Goal: Find specific page/section: Find specific page/section

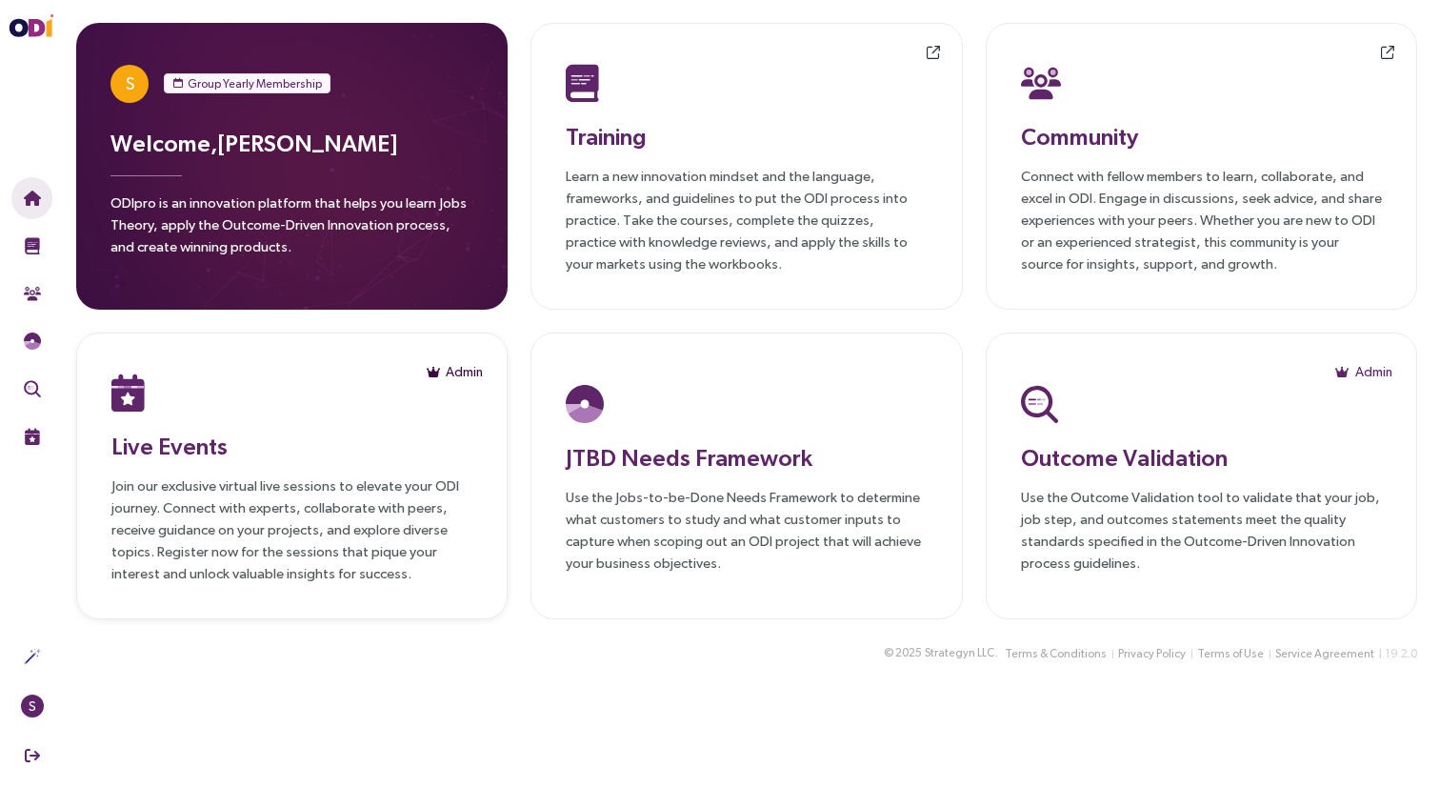
click at [447, 369] on span "Admin" at bounding box center [464, 371] width 37 height 21
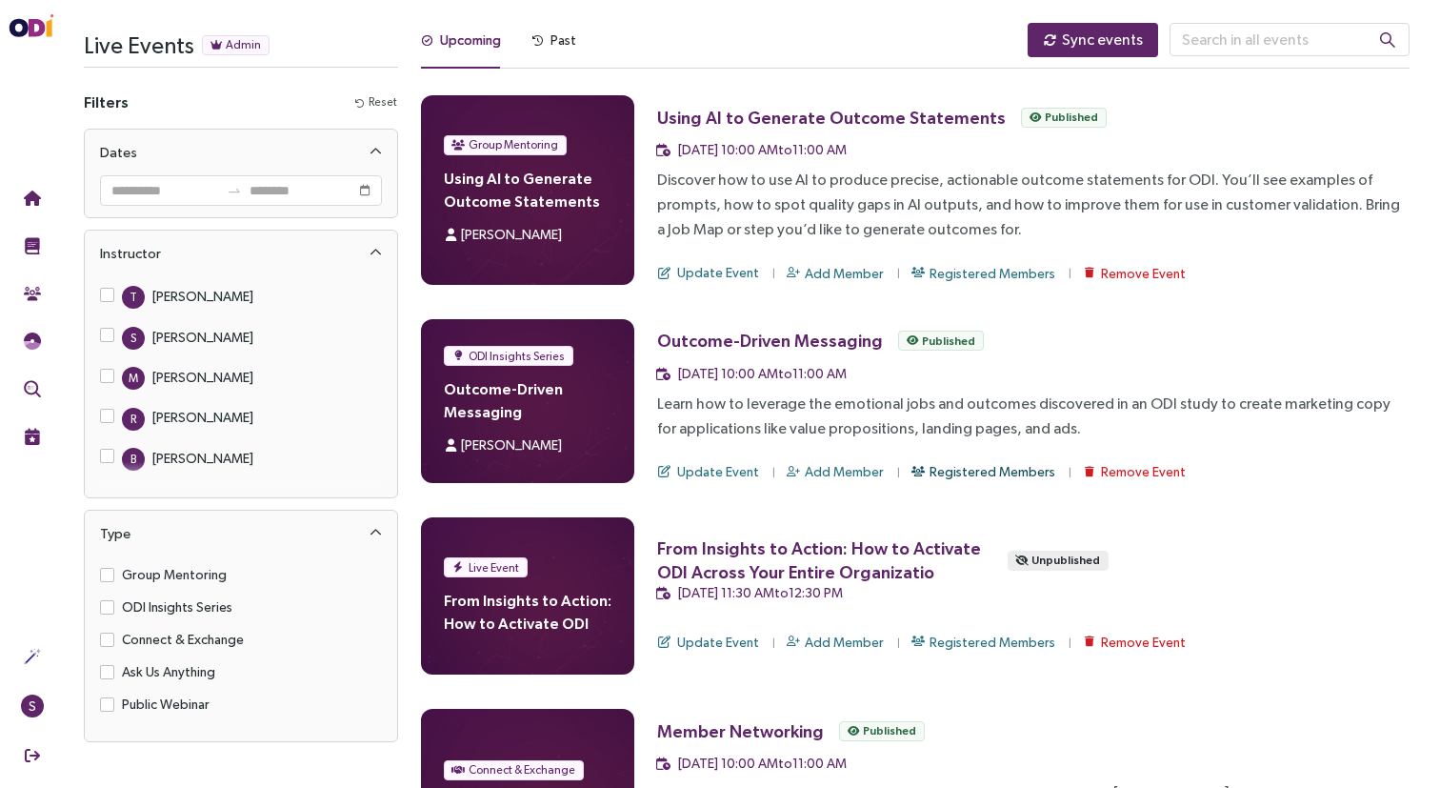
click at [977, 468] on span "Registered Members" at bounding box center [992, 471] width 126 height 21
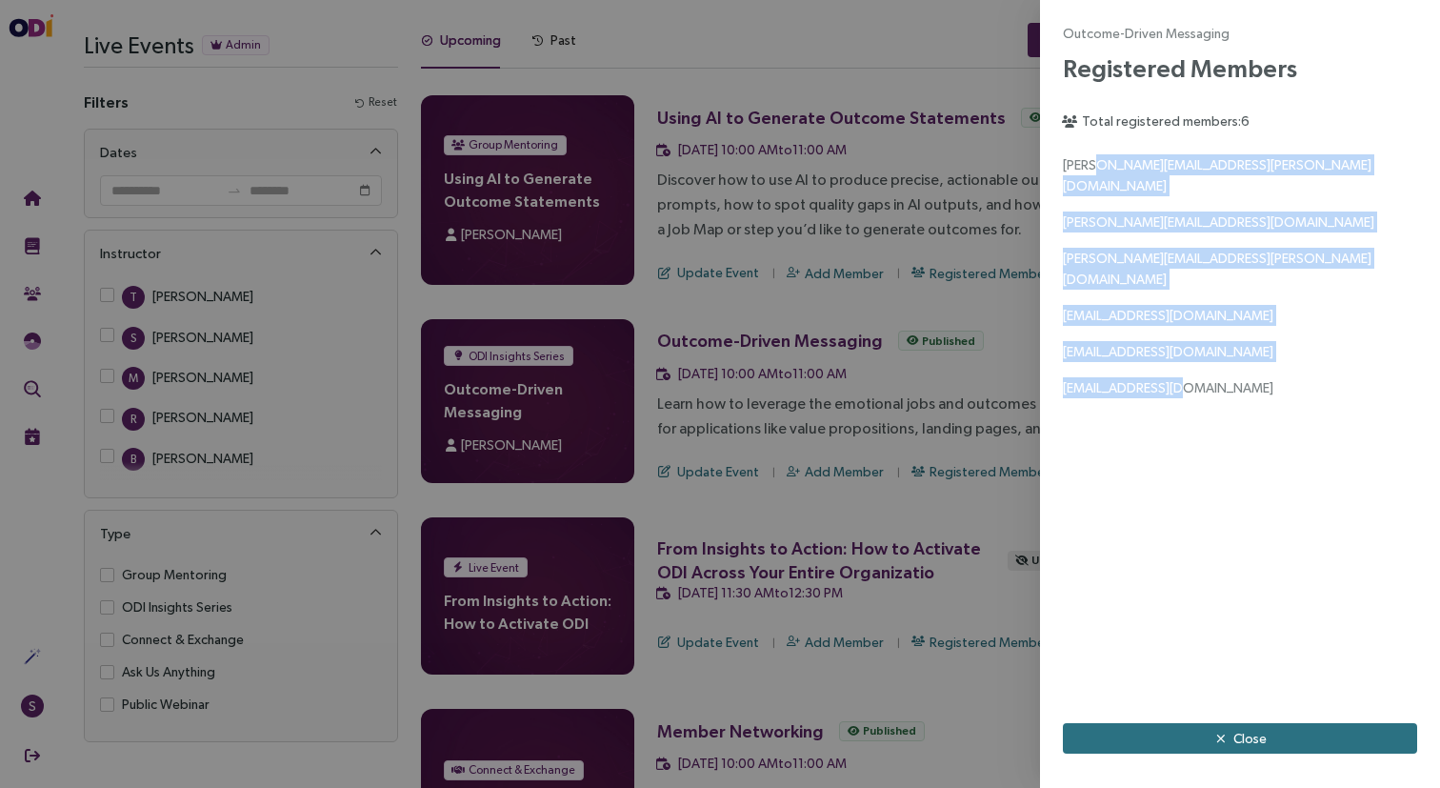
drag, startPoint x: 1093, startPoint y: 171, endPoint x: 1210, endPoint y: 380, distance: 239.2
click at [1210, 380] on div "[PERSON_NAME][EMAIL_ADDRESS][PERSON_NAME][DOMAIN_NAME] [PERSON_NAME][EMAIL_ADDR…" at bounding box center [1240, 427] width 354 height 546
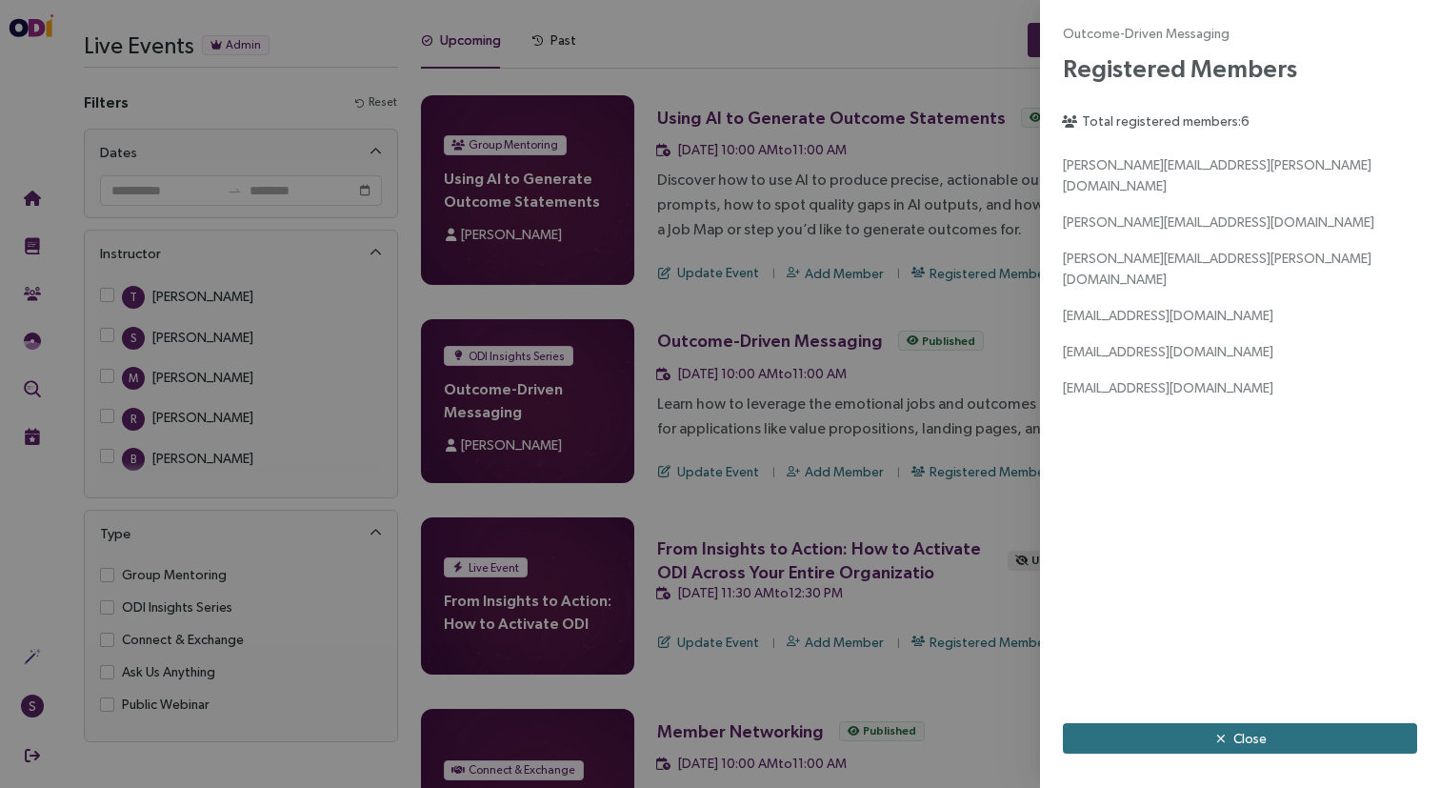
click at [1214, 393] on div "[PERSON_NAME][EMAIL_ADDRESS][PERSON_NAME][DOMAIN_NAME] [PERSON_NAME][EMAIL_ADDR…" at bounding box center [1240, 427] width 354 height 546
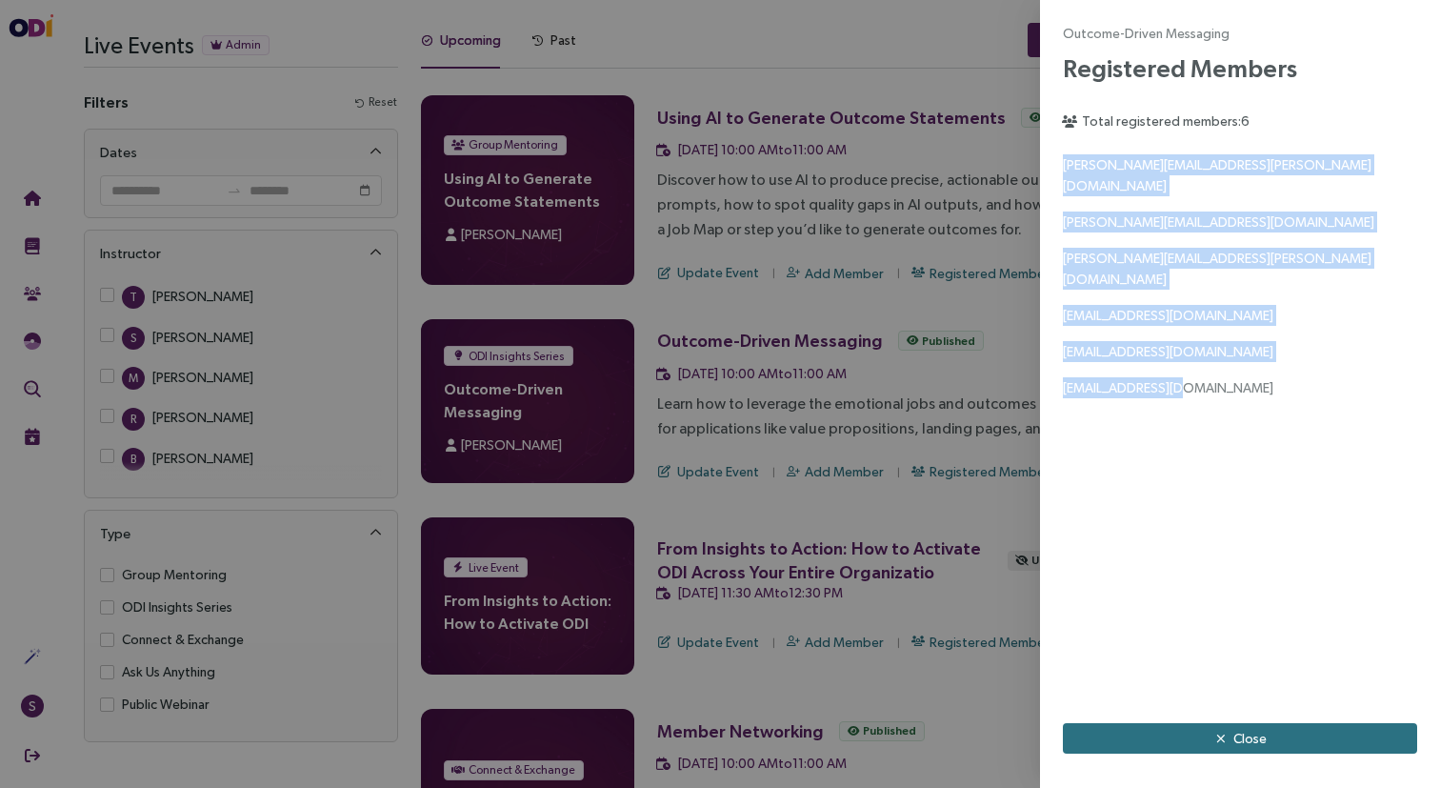
drag, startPoint x: 1063, startPoint y: 167, endPoint x: 1167, endPoint y: 416, distance: 270.2
click at [1167, 416] on div "[PERSON_NAME][EMAIL_ADDRESS][PERSON_NAME][DOMAIN_NAME] [PERSON_NAME][EMAIL_ADDR…" at bounding box center [1240, 427] width 354 height 546
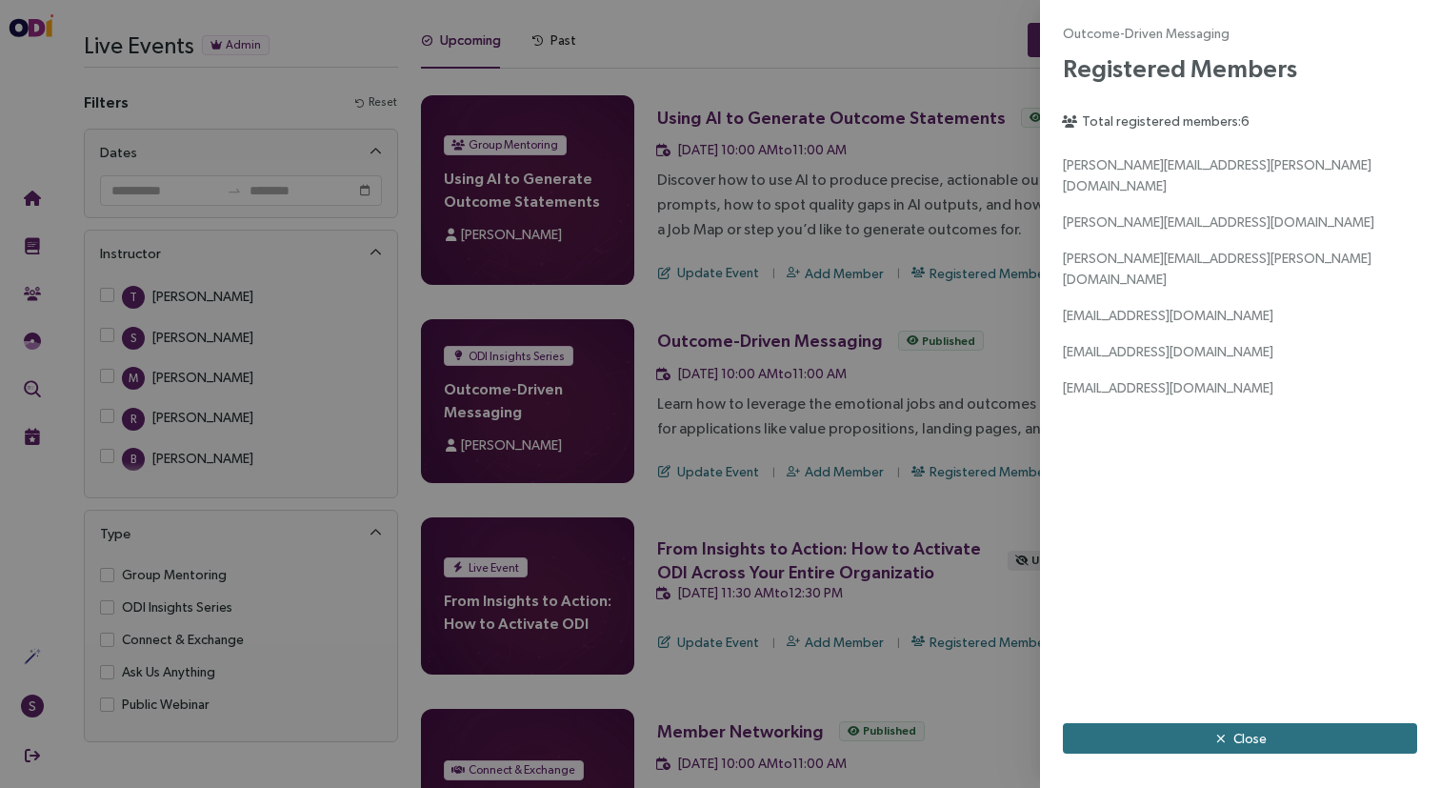
click at [951, 299] on div at bounding box center [720, 394] width 1440 height 788
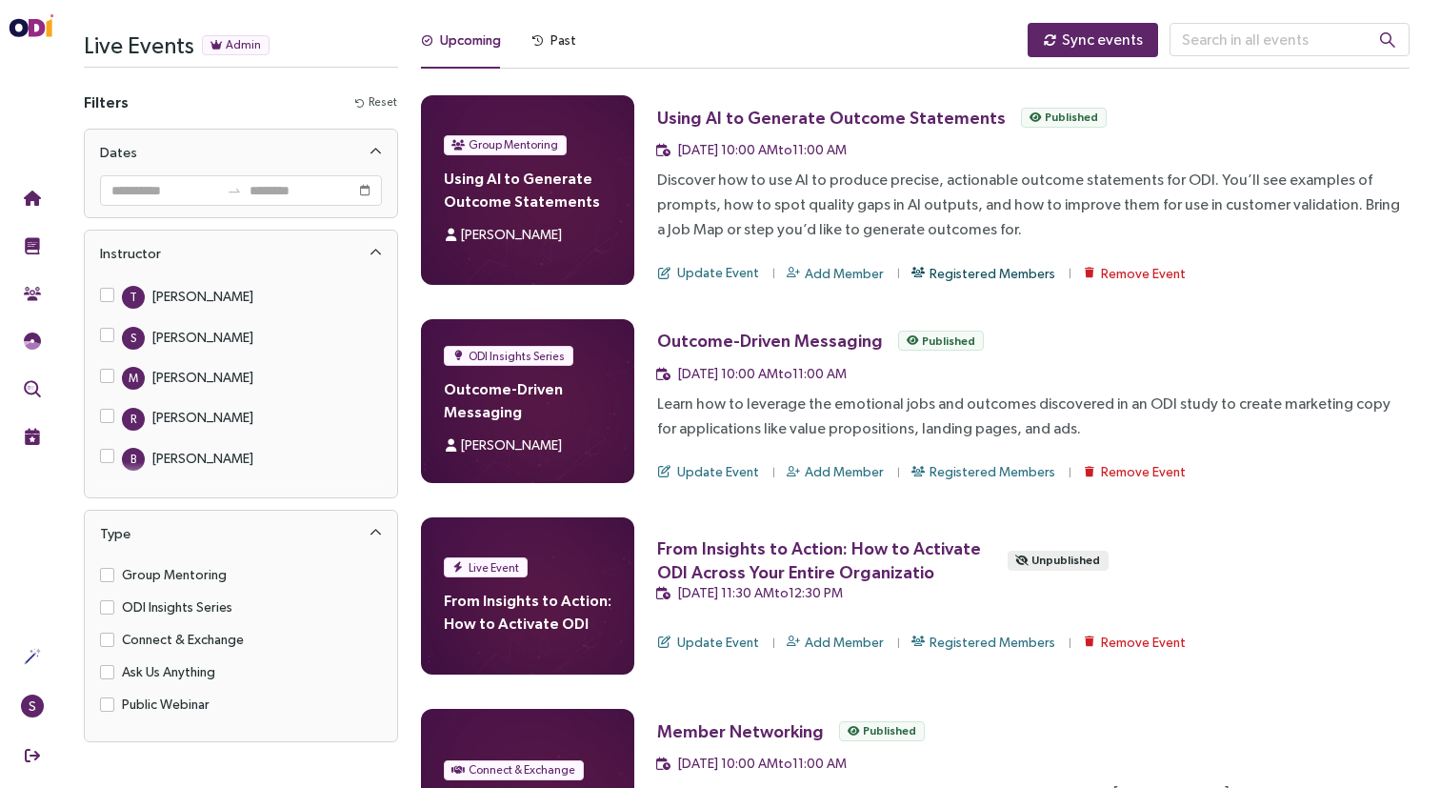
click at [954, 275] on span "Registered Members" at bounding box center [992, 273] width 126 height 21
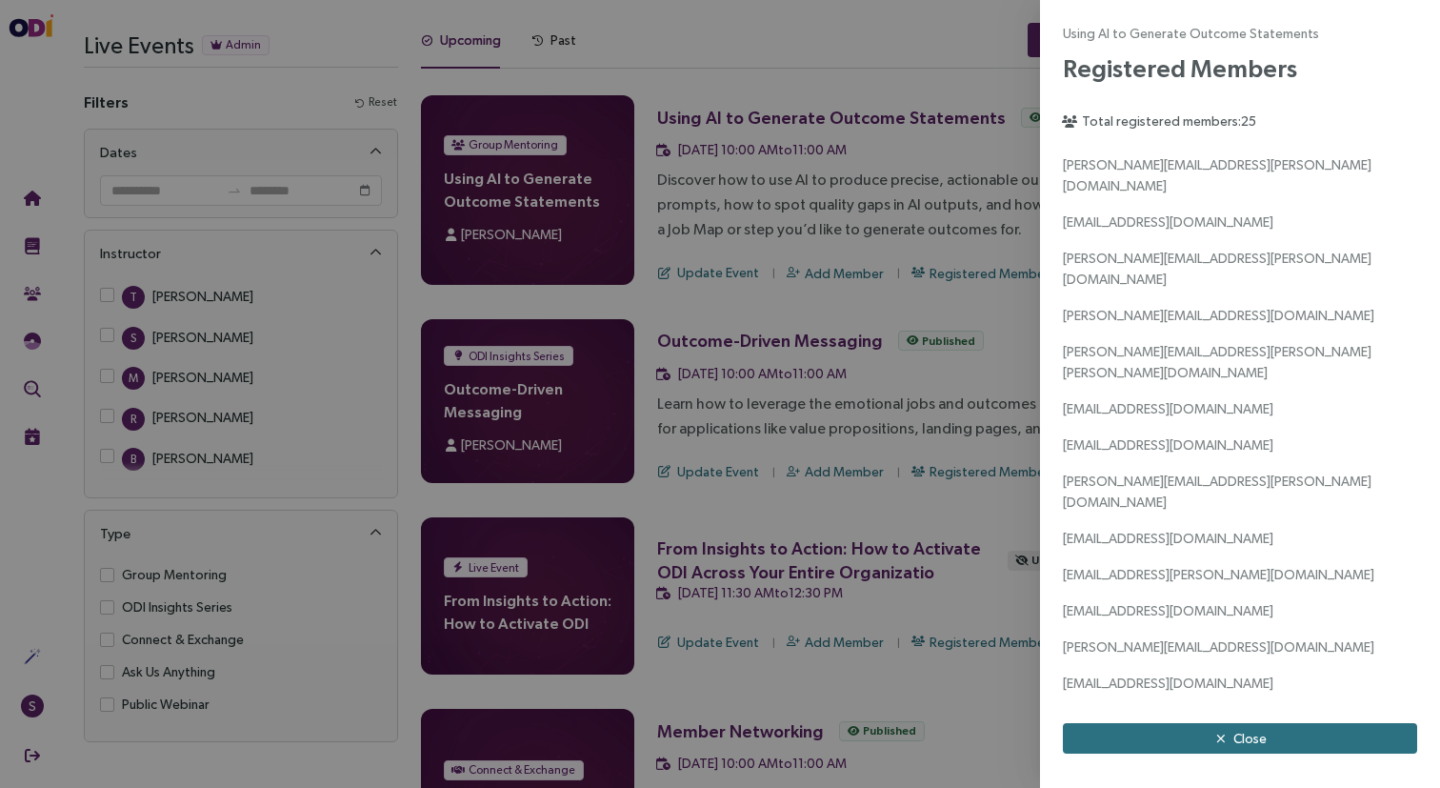
click at [813, 498] on div at bounding box center [720, 394] width 1440 height 788
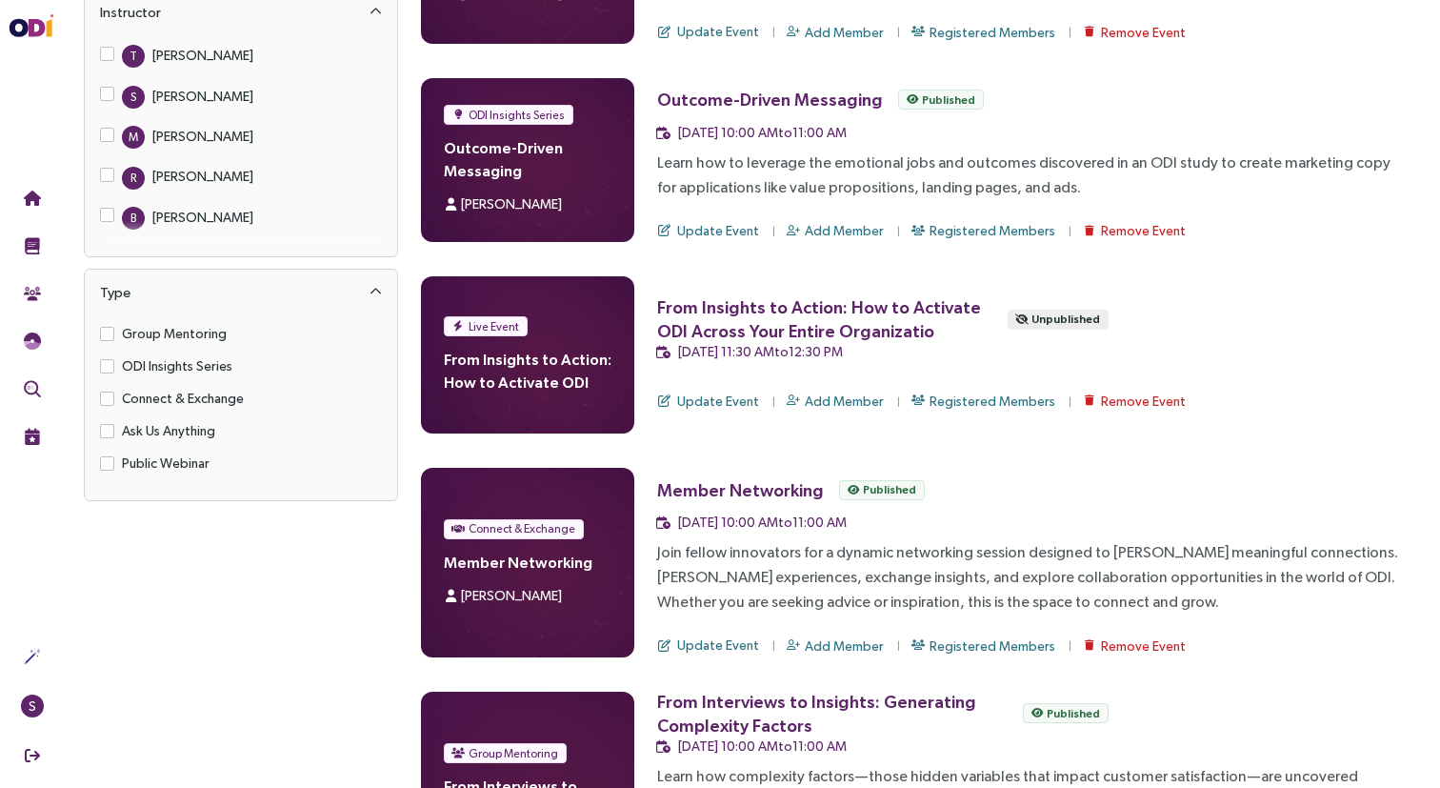
scroll to position [247, 0]
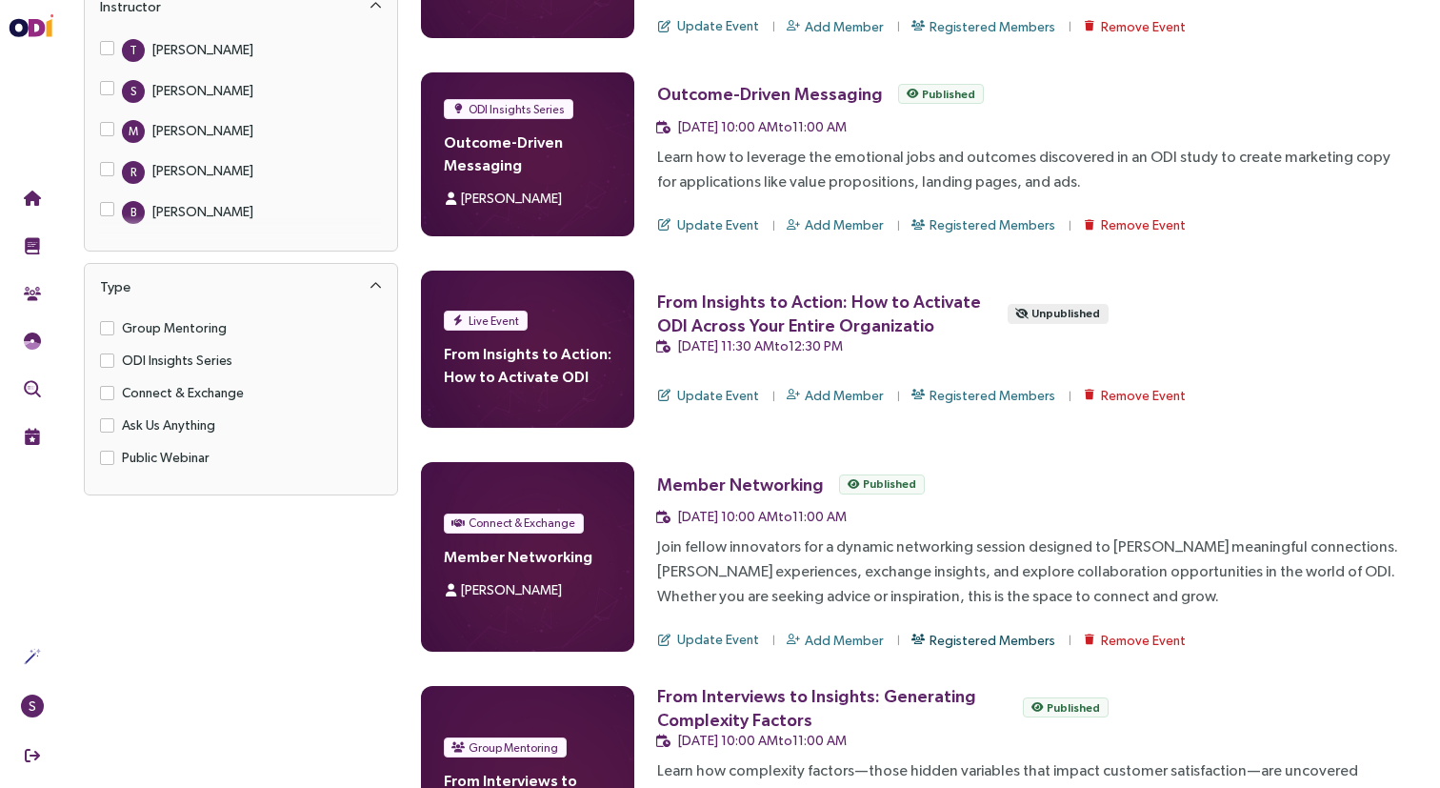
click at [929, 637] on span "Registered Members" at bounding box center [992, 639] width 126 height 21
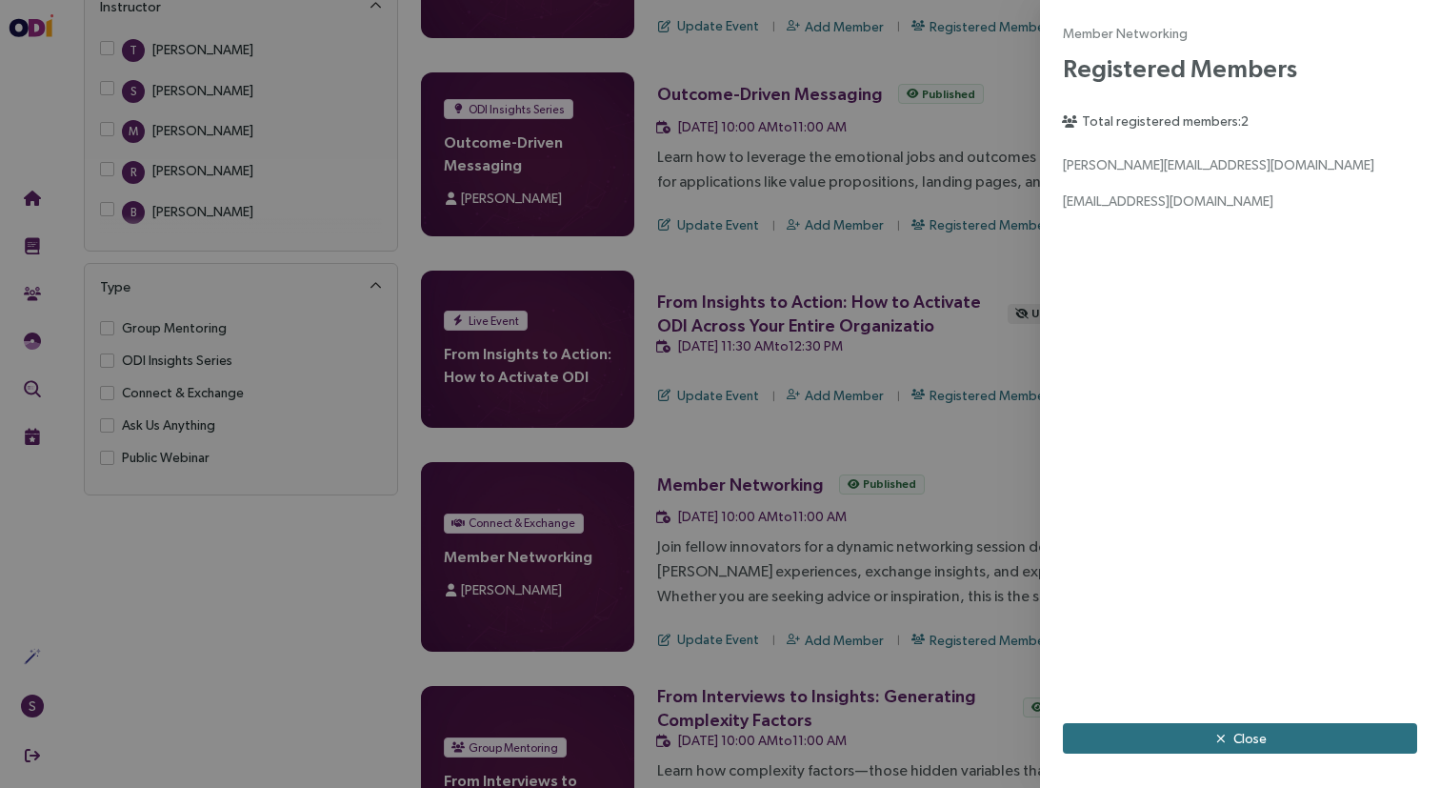
click at [950, 323] on div at bounding box center [720, 394] width 1440 height 788
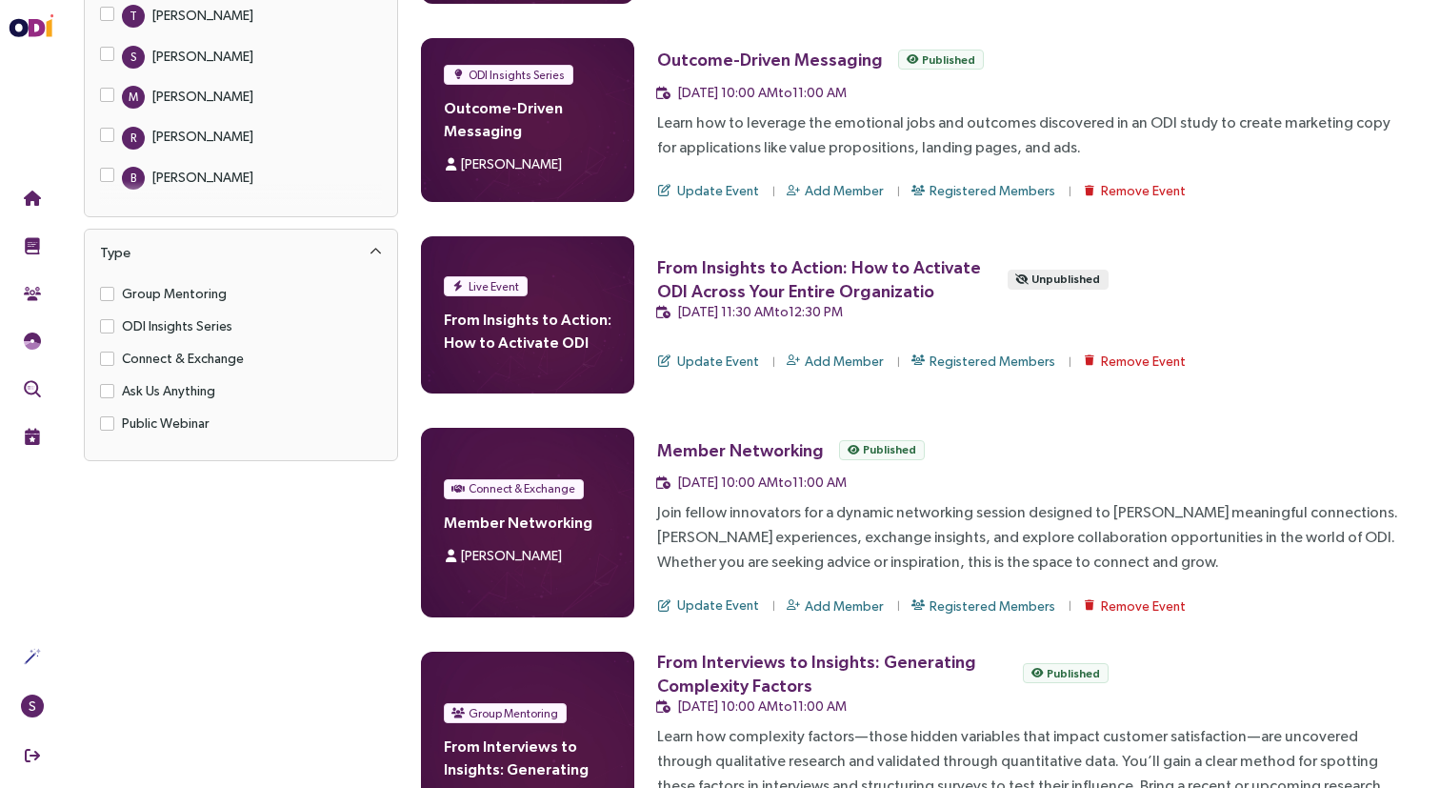
scroll to position [390, 0]
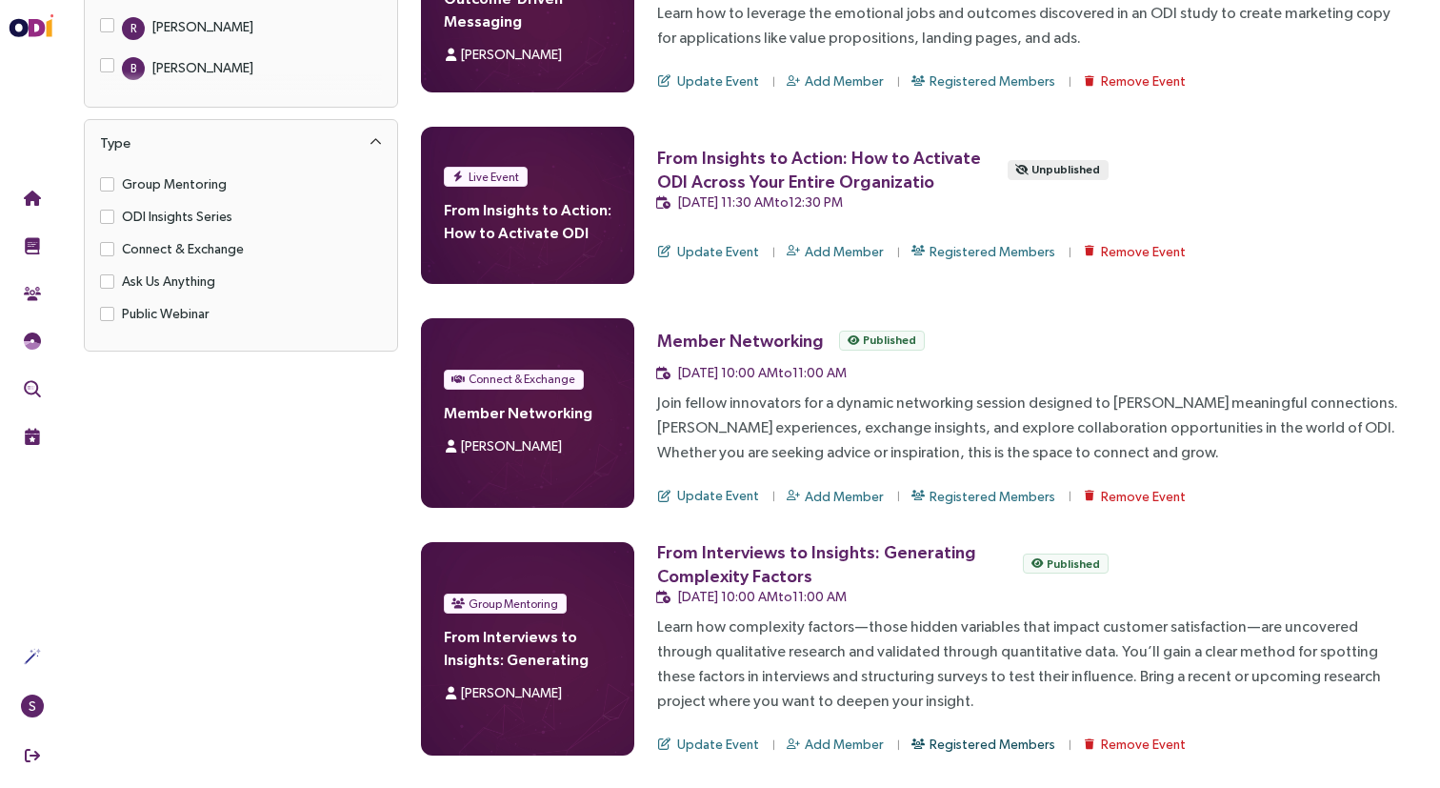
click at [980, 737] on span "Registered Members" at bounding box center [992, 743] width 126 height 21
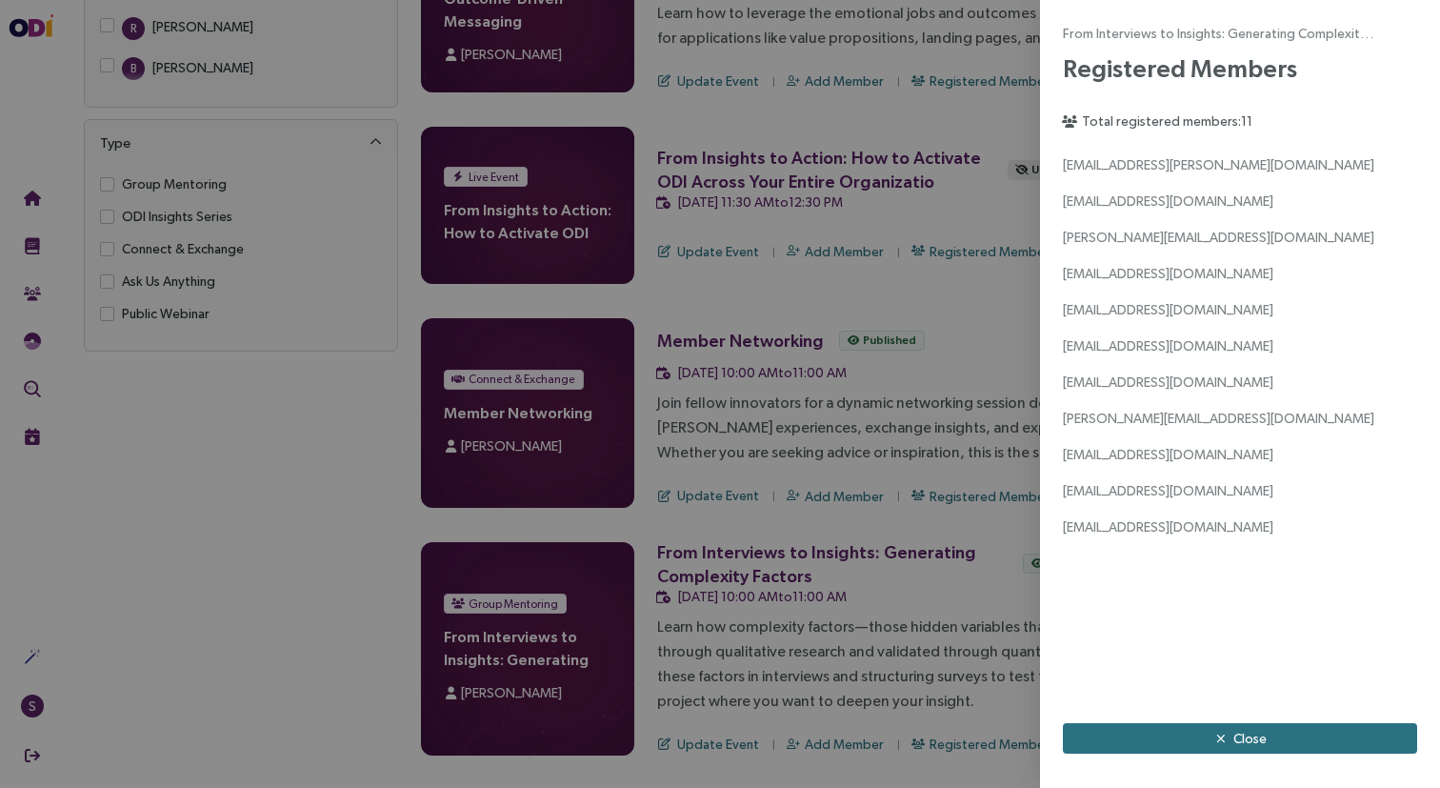
click at [978, 366] on div at bounding box center [720, 394] width 1440 height 788
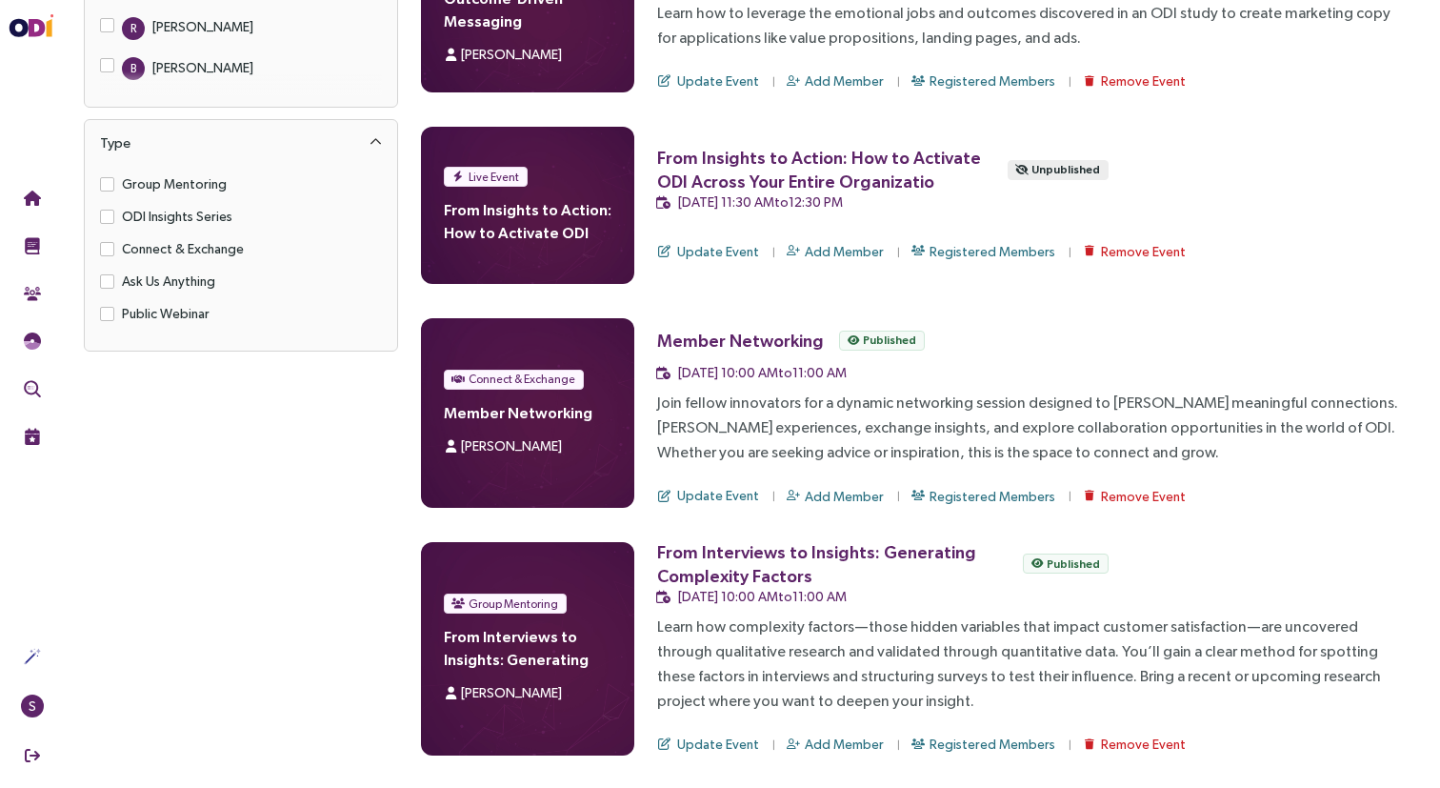
click at [1241, 241] on div "Update Event Add Member Registered Members Remove Event" at bounding box center [1033, 251] width 752 height 24
